Goal: Task Accomplishment & Management: Use online tool/utility

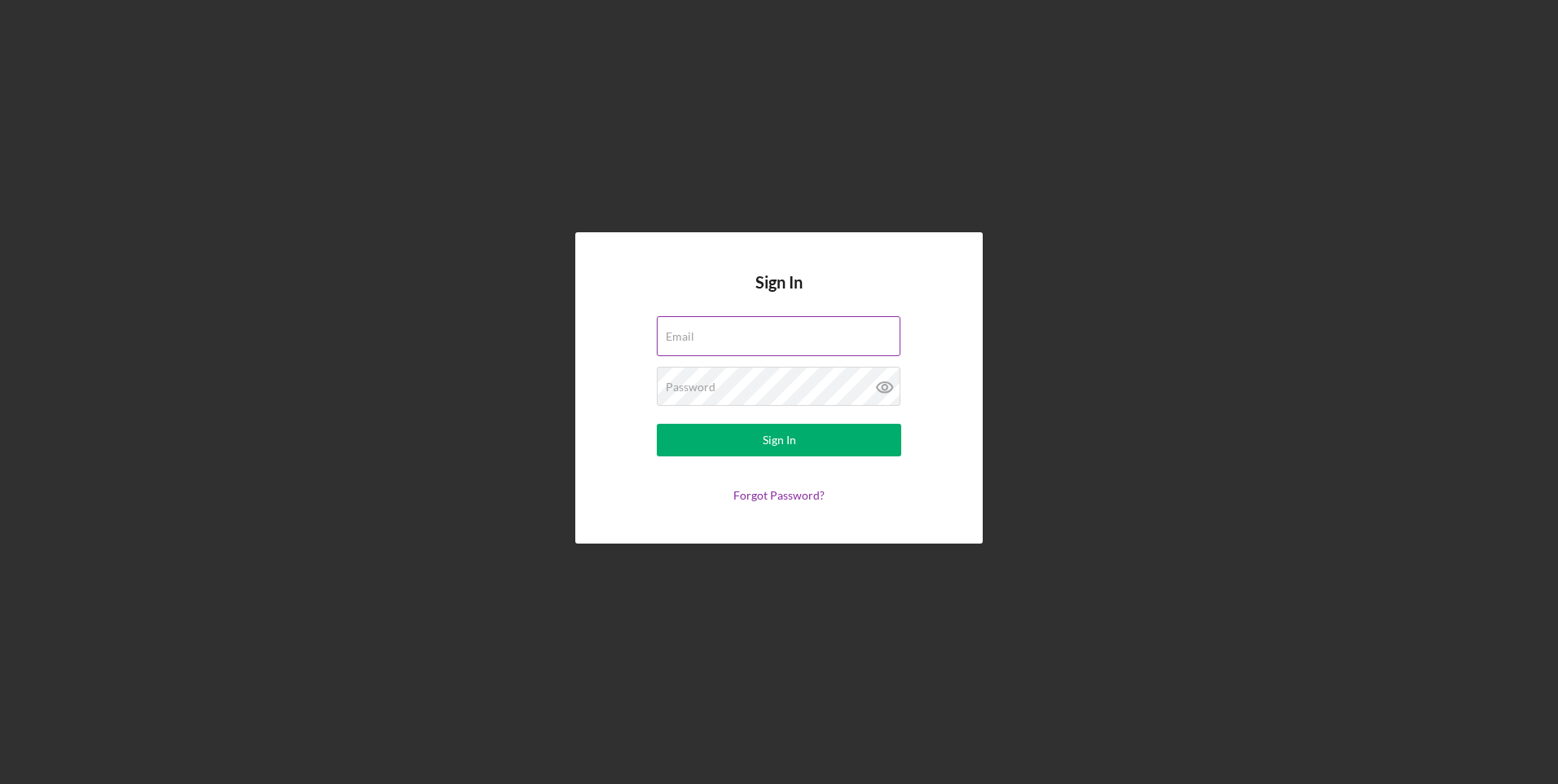
click at [761, 349] on input "Email" at bounding box center [779, 335] width 243 height 39
type input "[EMAIL_ADDRESS][DOMAIN_NAME]"
click at [657, 424] on button "Sign In" at bounding box center [779, 440] width 244 height 32
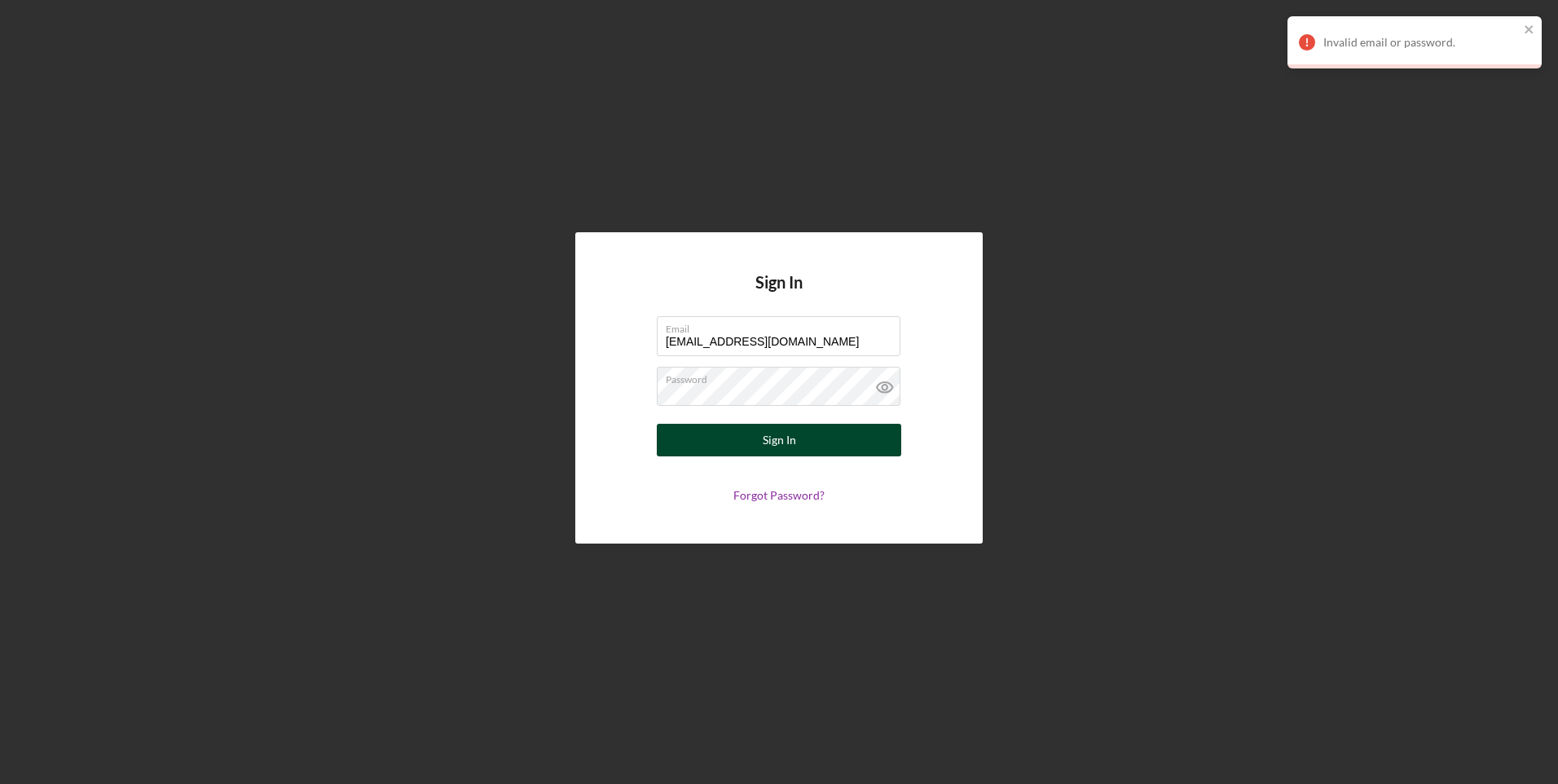
click at [752, 429] on button "Sign In" at bounding box center [779, 440] width 244 height 32
